Goal: Information Seeking & Learning: Learn about a topic

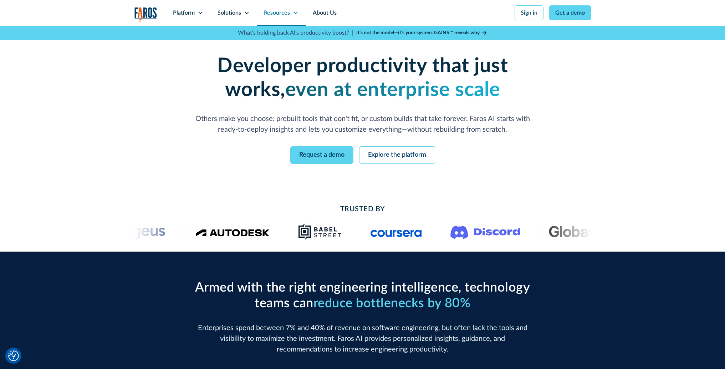
click at [293, 14] on icon at bounding box center [296, 13] width 6 height 6
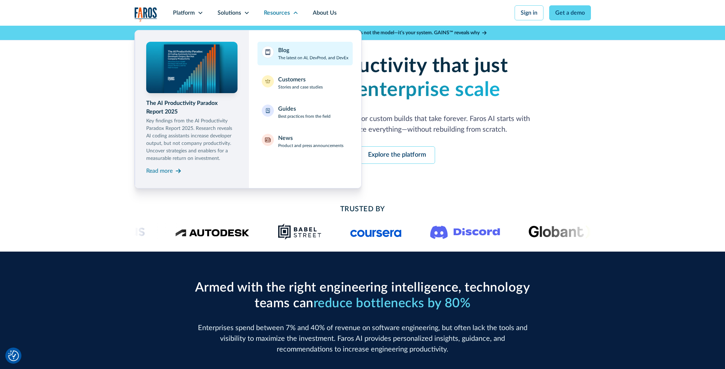
click at [292, 50] on div "Blog The latest on AI, DevProd, and DevEx" at bounding box center [313, 53] width 70 height 15
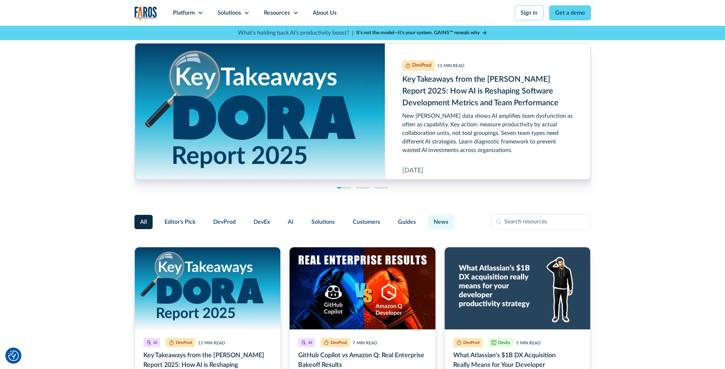
click at [435, 221] on span "News" at bounding box center [440, 221] width 15 height 9
click at [426, 218] on input "News" at bounding box center [426, 218] width 0 height 0
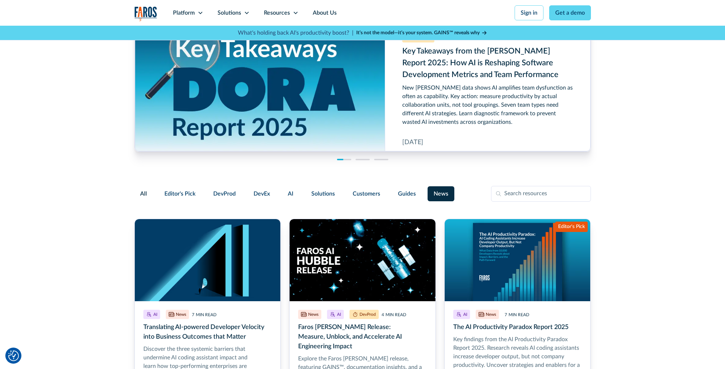
scroll to position [133, 0]
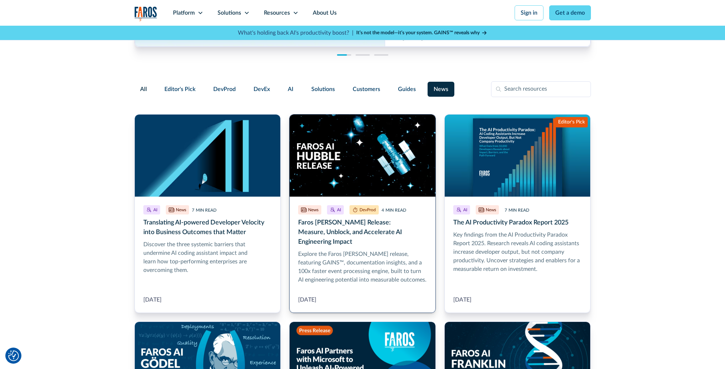
click at [366, 240] on link "Faros AI Hubble Release: Measure, Unblock, and Accelerate AI Engineering Impact" at bounding box center [362, 213] width 146 height 199
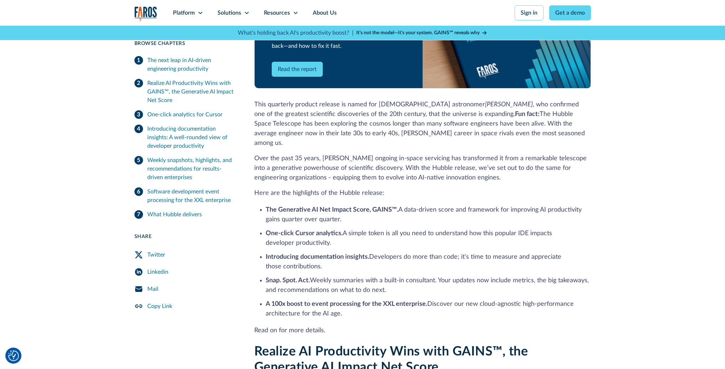
scroll to position [339, 0]
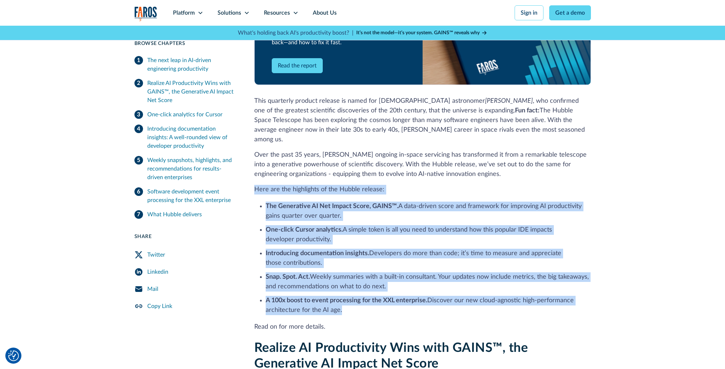
drag, startPoint x: 254, startPoint y: 164, endPoint x: 364, endPoint y: 283, distance: 161.9
click at [364, 283] on div "The next leap in AI-driven engineering productivity Engineering teams are racin…" at bounding box center [422, 107] width 336 height 448
copy div "Here are the highlights of the Hubble release: The Generative AI Net Impact Sco…"
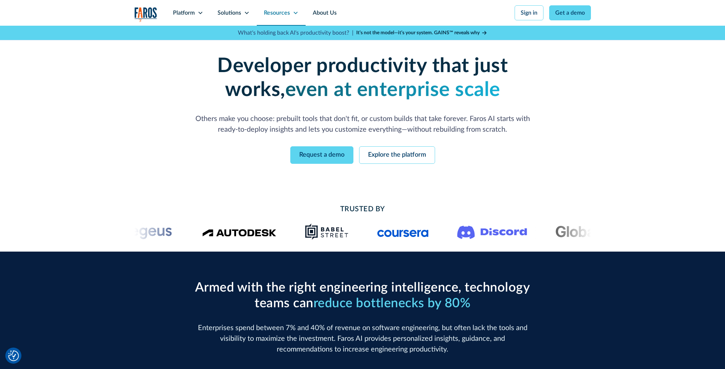
click at [293, 14] on icon at bounding box center [296, 13] width 6 height 6
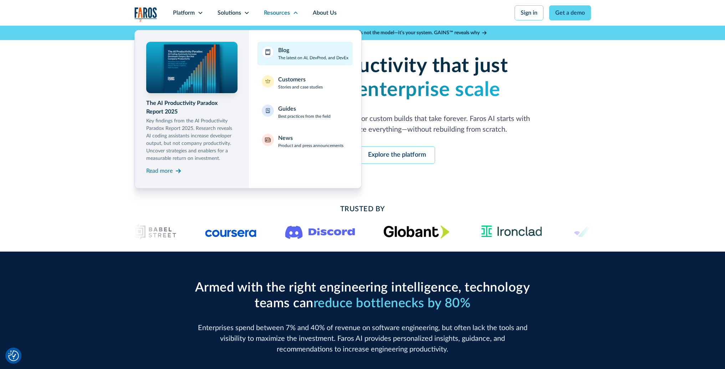
click at [295, 50] on div "Blog The latest on AI, DevProd, and DevEx" at bounding box center [313, 53] width 70 height 15
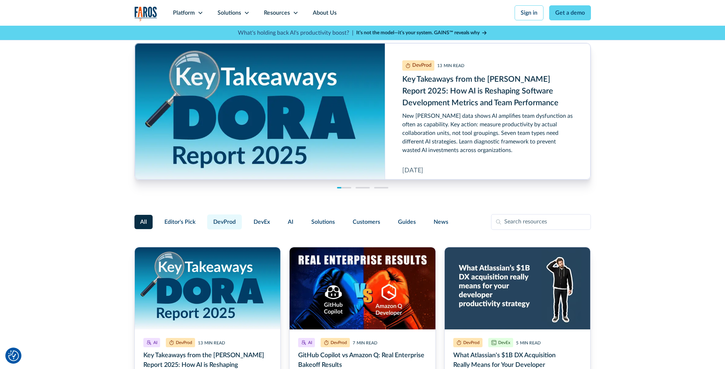
click at [219, 221] on span "DevProd" at bounding box center [224, 221] width 22 height 9
click at [206, 218] on input "DevProd" at bounding box center [206, 218] width 0 height 0
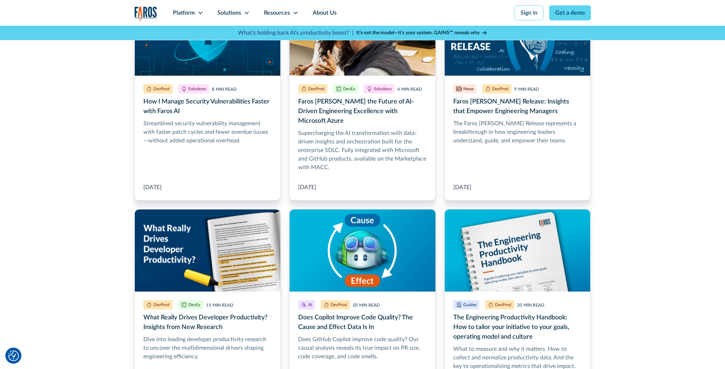
scroll to position [1637, 0]
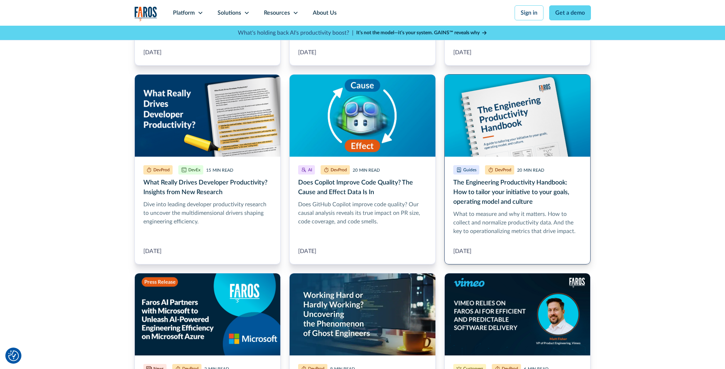
click at [460, 187] on link "The Engineering Productivity Handbook: How to tailor your initiative to your go…" at bounding box center [517, 169] width 146 height 190
